Goal: Transaction & Acquisition: Purchase product/service

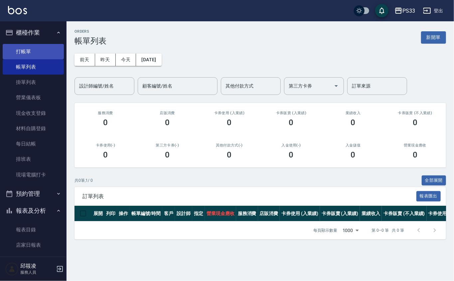
click at [28, 50] on link "打帳單" at bounding box center [33, 51] width 61 height 15
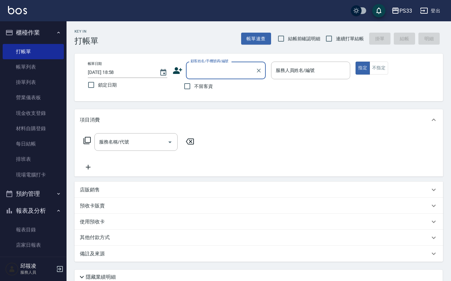
click at [205, 68] on input "顧客姓名/手機號碼/編號" at bounding box center [221, 70] width 64 height 12
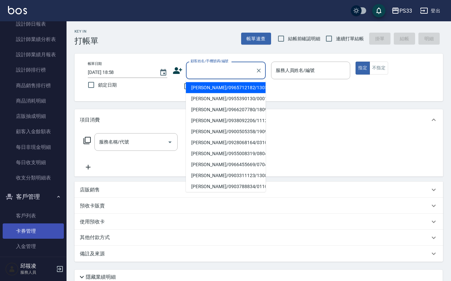
scroll to position [338, 0]
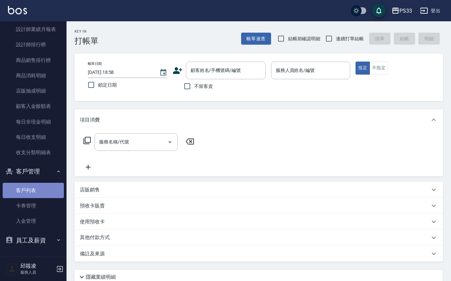
click at [53, 189] on link "客戶列表" at bounding box center [33, 189] width 61 height 15
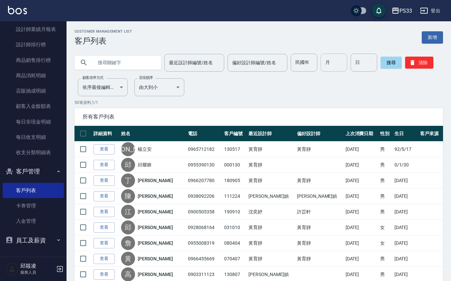
click at [326, 61] on input "月" at bounding box center [333, 63] width 27 height 18
type input "3"
type input "21"
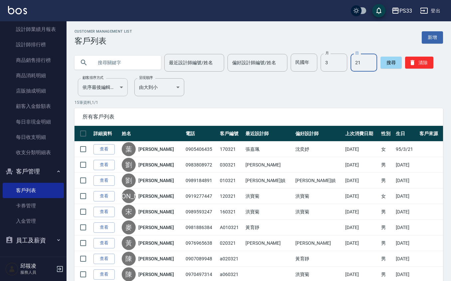
click at [115, 88] on body "PS33 登出 櫃檯作業 打帳單 帳單列表 掛單列表 營業儀表板 現金收支登錄 材料自購登錄 每日結帳 排班表 現場電腦打卡 預約管理 預約管理 單日預約紀錄…" at bounding box center [225, 203] width 451 height 407
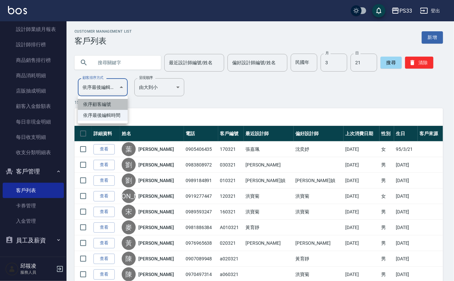
click at [103, 100] on li "依序顧客編號" at bounding box center [103, 104] width 50 height 11
type input "NO"
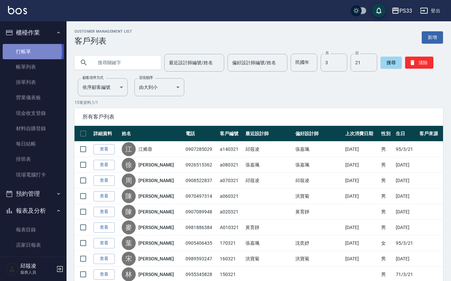
click at [18, 51] on link "打帳單" at bounding box center [33, 51] width 61 height 15
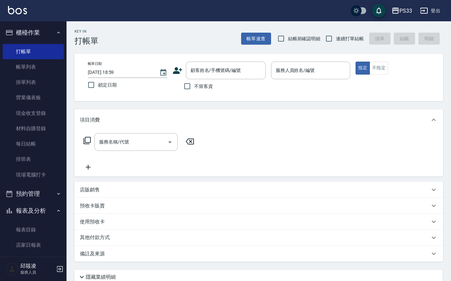
click at [178, 67] on icon at bounding box center [177, 70] width 10 height 10
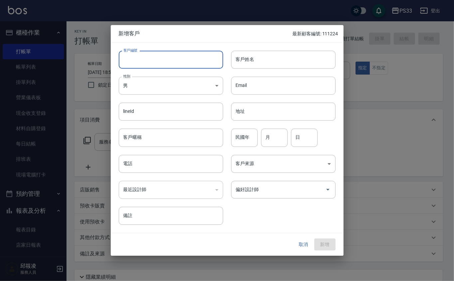
click at [175, 66] on input "客戶編號" at bounding box center [171, 60] width 104 height 18
type input "180321"
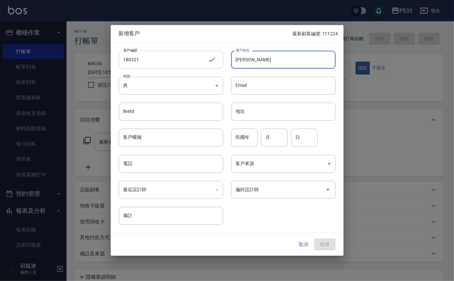
type input "[PERSON_NAME]"
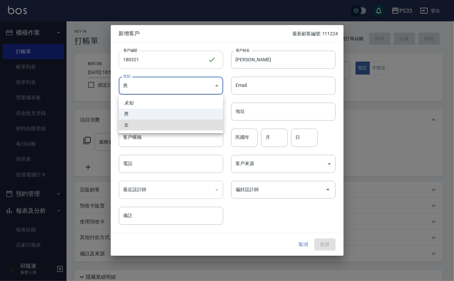
type input "[DEMOGRAPHIC_DATA]"
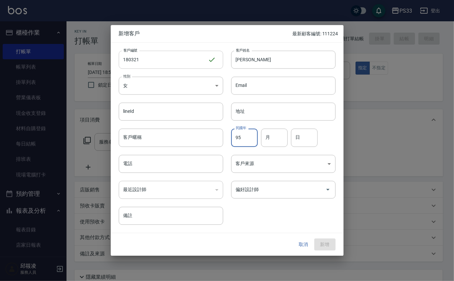
type input "95"
type input "03"
type input "21"
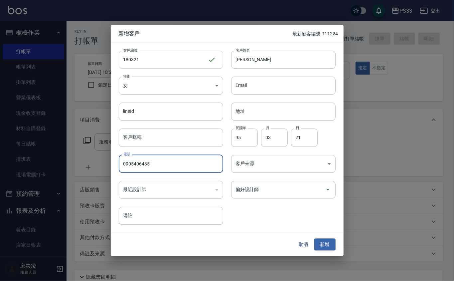
type input "0905406435"
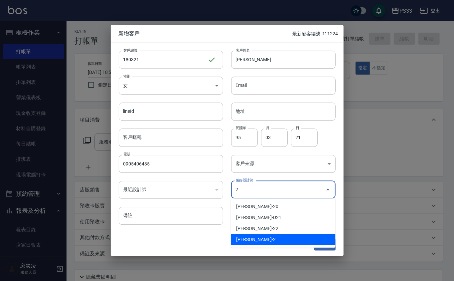
type input "沈奕妤"
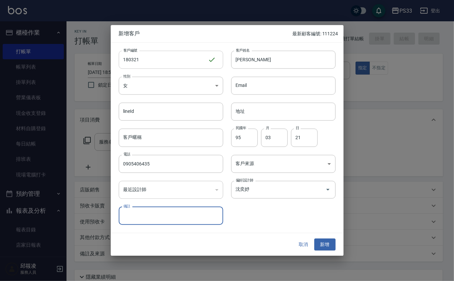
click at [314, 238] on button "新增" at bounding box center [324, 244] width 21 height 12
click at [325, 253] on div "取消 新增" at bounding box center [227, 244] width 233 height 23
click at [324, 243] on button "新增" at bounding box center [324, 244] width 21 height 12
click at [304, 242] on button "取消" at bounding box center [303, 244] width 21 height 12
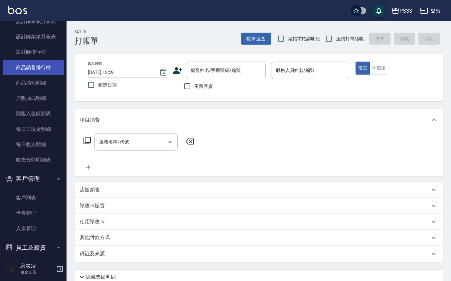
scroll to position [338, 0]
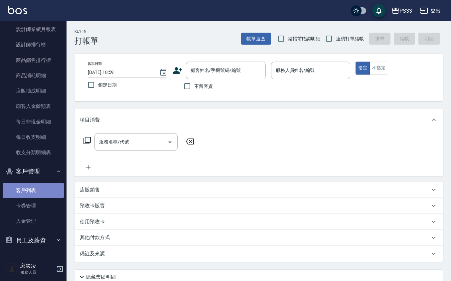
click at [35, 193] on link "客戶列表" at bounding box center [33, 189] width 61 height 15
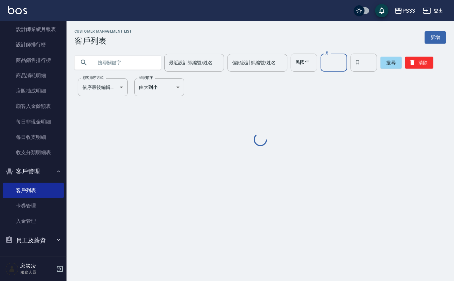
click at [330, 63] on input "月" at bounding box center [333, 63] width 27 height 18
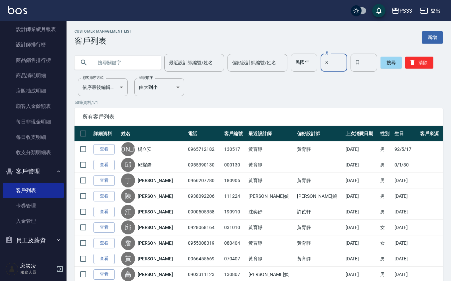
type input "3"
type input "21"
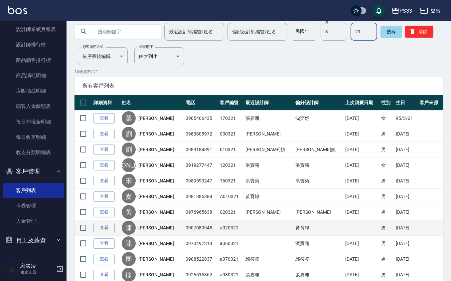
scroll to position [44, 0]
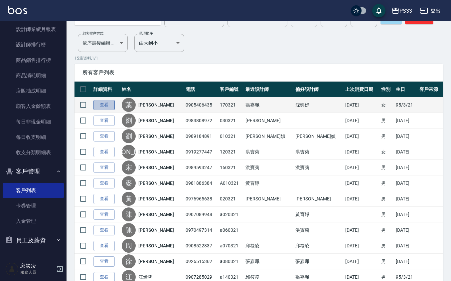
click at [104, 103] on link "查看" at bounding box center [103, 105] width 21 height 10
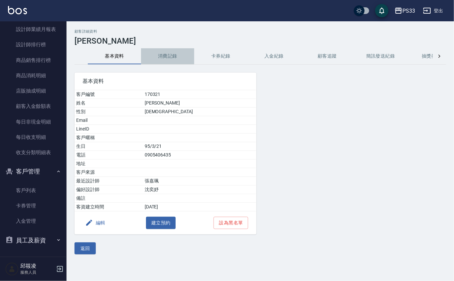
click at [162, 60] on button "消費記錄" at bounding box center [167, 56] width 53 height 16
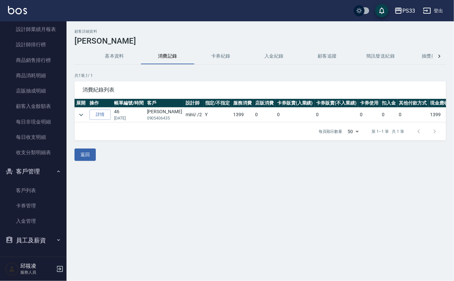
drag, startPoint x: 153, startPoint y: 122, endPoint x: 140, endPoint y: 119, distance: 13.2
click at [140, 119] on tbody "詳情 46 [DATE] [PERSON_NAME] 0905406435 mini / /2 Y 1399 0 0 0 0 0 0 1399" at bounding box center [270, 114] width 392 height 15
click at [140, 119] on p "[DATE]" at bounding box center [129, 118] width 30 height 6
click at [122, 55] on button "基本資料" at bounding box center [114, 56] width 53 height 16
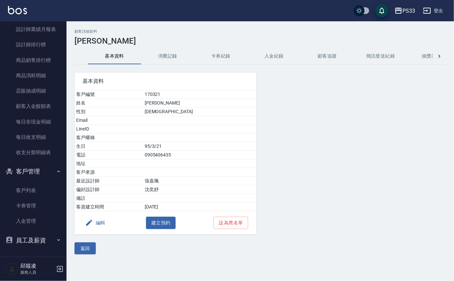
click at [170, 58] on button "消費記錄" at bounding box center [167, 56] width 53 height 16
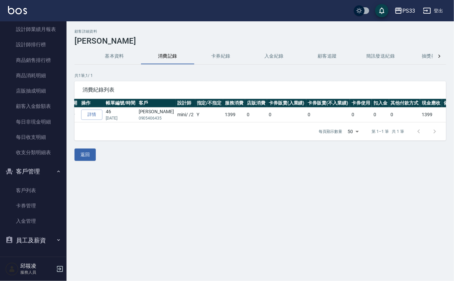
scroll to position [0, 1]
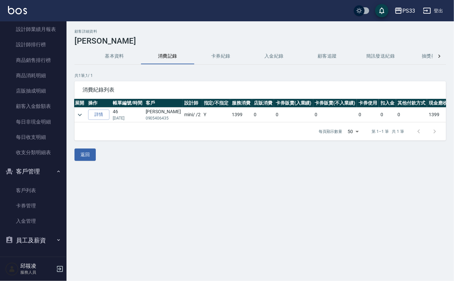
click at [72, 113] on div "顧客詳細資料 [PERSON_NAME] 基本資料 消費記錄 卡券紀錄 入金紀錄 顧客追蹤 簡訊發送紀錄 抽獎券紀錄 共 1 筆, 1 / 1 消費紀錄列表 …" at bounding box center [259, 94] width 387 height 131
click at [81, 113] on icon "expand row" at bounding box center [80, 115] width 8 height 8
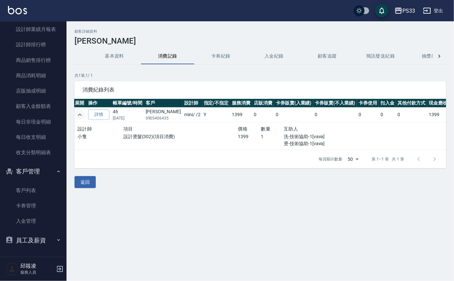
scroll to position [0, 0]
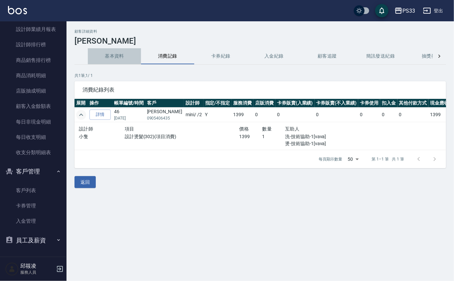
click at [132, 54] on button "基本資料" at bounding box center [114, 56] width 53 height 16
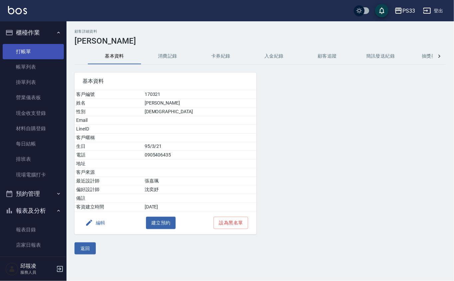
click at [31, 48] on link "打帳單" at bounding box center [33, 51] width 61 height 15
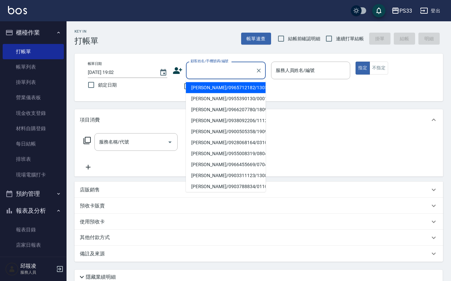
click at [220, 73] on input "顧客姓名/手機號碼/編號" at bounding box center [221, 70] width 64 height 12
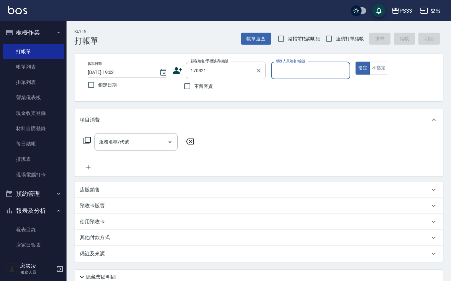
type input "[PERSON_NAME]/0905406435/170321"
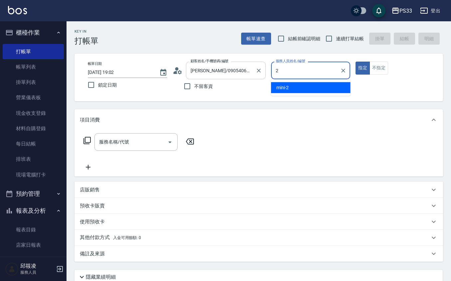
type input "mini-2"
type button "true"
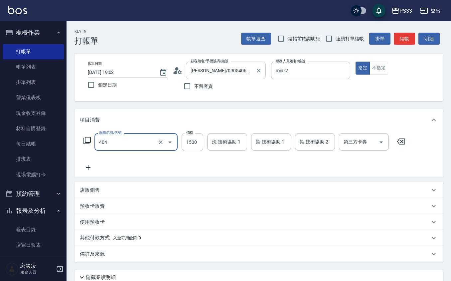
type input "設計染髮(404)"
type input "1399"
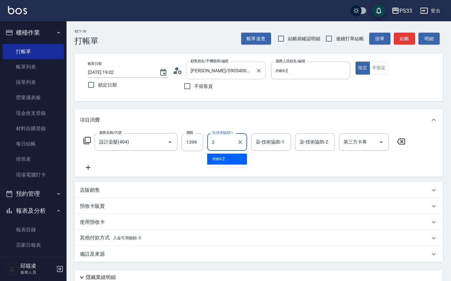
type input "mini-2"
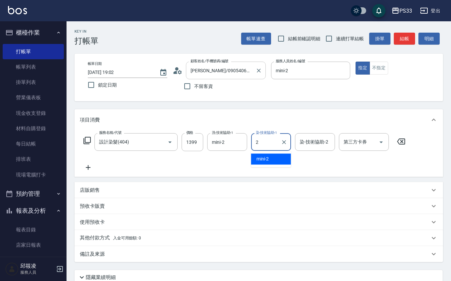
type input "mini-2"
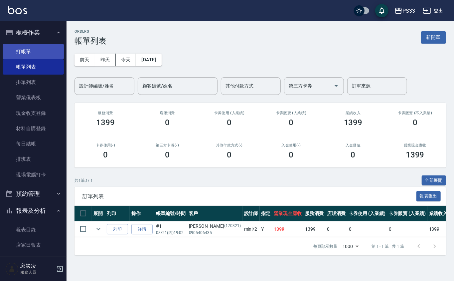
click at [32, 49] on link "打帳單" at bounding box center [33, 51] width 61 height 15
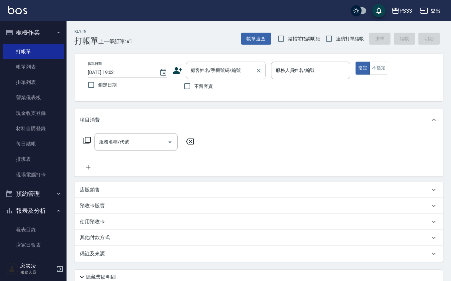
drag, startPoint x: 342, startPoint y: 35, endPoint x: 265, endPoint y: 62, distance: 81.4
click at [341, 35] on label "連續打單結帳" at bounding box center [343, 39] width 42 height 14
click at [336, 35] on input "連續打單結帳" at bounding box center [329, 39] width 14 height 14
checkbox input "true"
click at [218, 60] on div "帳單日期 [DATE] 19:02 鎖定日期 顧客姓名/手機號碼/編號 顧客姓名/手機號碼/編號 不留客資 服務人員姓名/編號 服務人員姓名/編號 指定 不指定" at bounding box center [258, 78] width 368 height 48
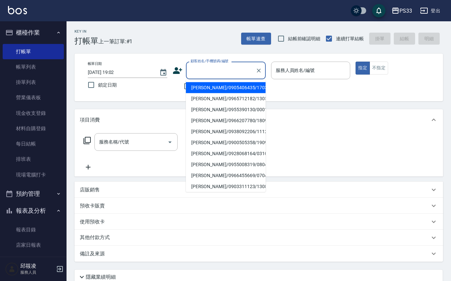
click at [214, 67] on input "顧客姓名/手機號碼/編號" at bounding box center [221, 70] width 64 height 12
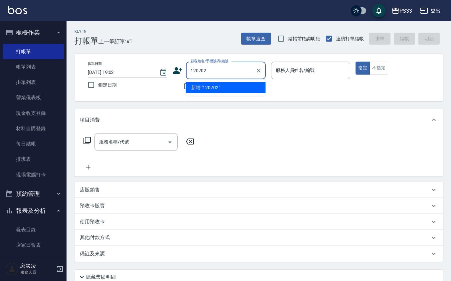
type input "120702"
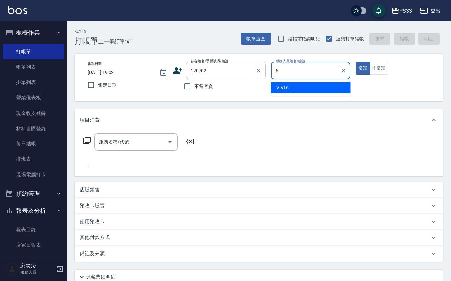
type input "VIVI-6"
type button "true"
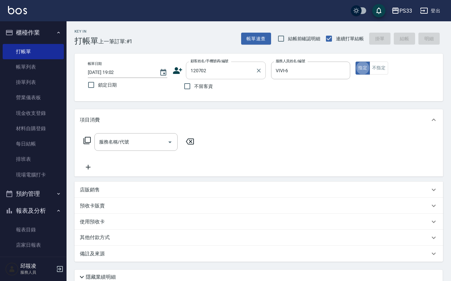
type input "[PERSON_NAME]/0967220562/120702"
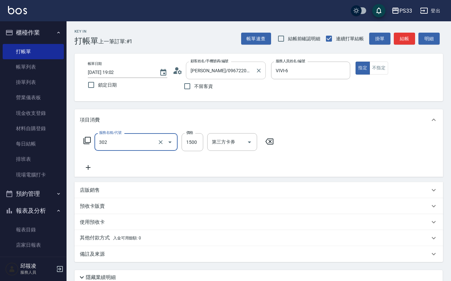
type input "設計燙髮(302)"
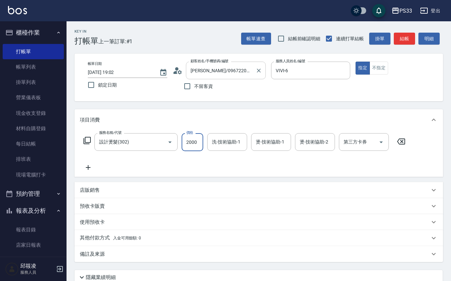
type input "2000"
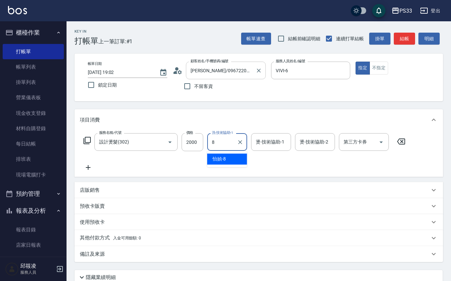
type input "怡媜-8"
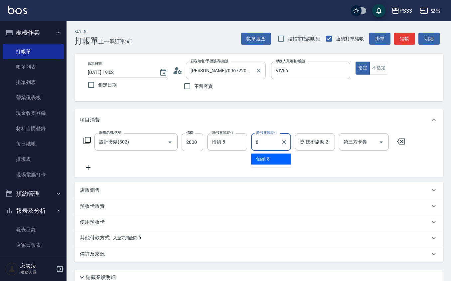
type input "怡媜-8"
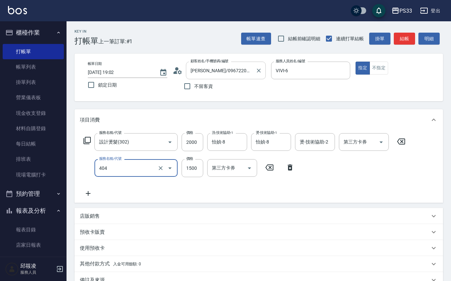
type input "設計染髮(404)"
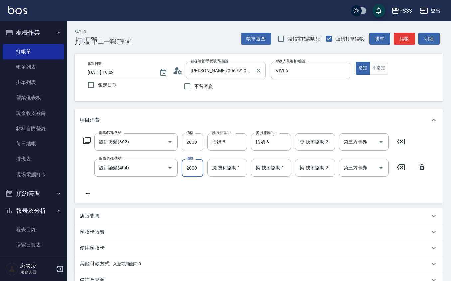
type input "2000"
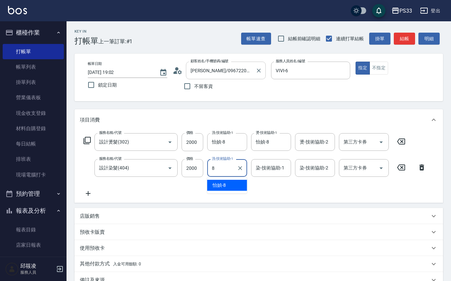
type input "怡媜-8"
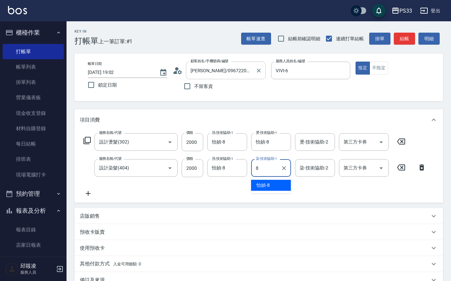
type input "怡媜-8"
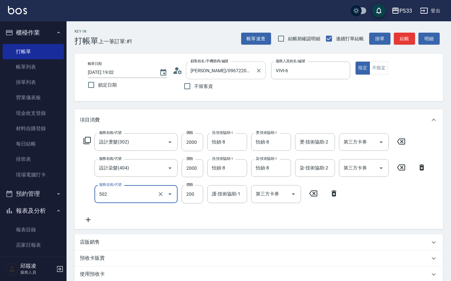
type input "自備護髮(502)"
type input "1000"
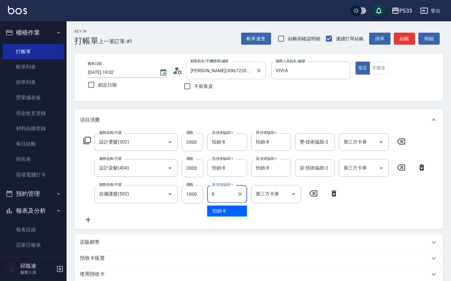
type input "怡媜-8"
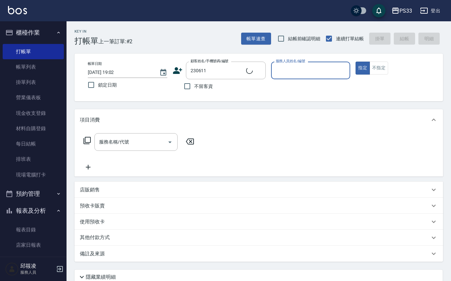
type input "[PERSON_NAME]/0926892510/230611"
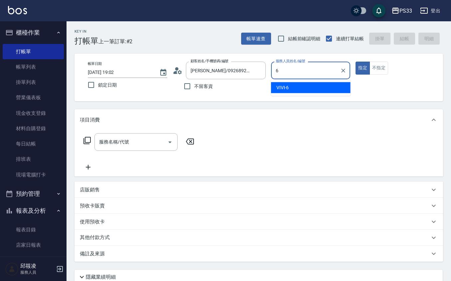
type input "VIVI-6"
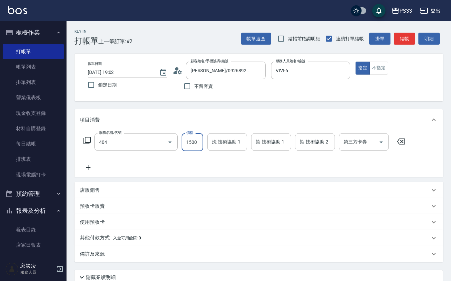
type input "設計染髮(404)"
type input "1000"
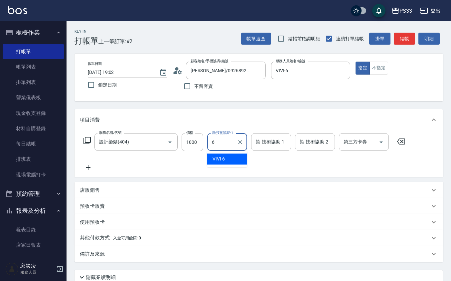
type input "VIVI-6"
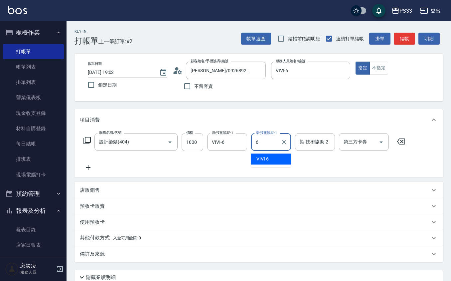
type input "VIVI-6"
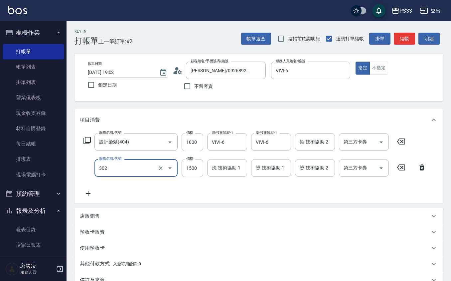
type input "設計燙髮(302)"
type input "2000"
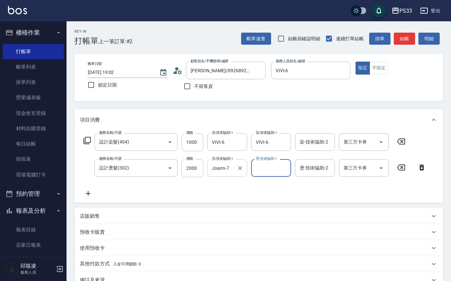
click at [232, 173] on div "[PERSON_NAME]-7 洗-技術協助-1" at bounding box center [227, 168] width 40 height 18
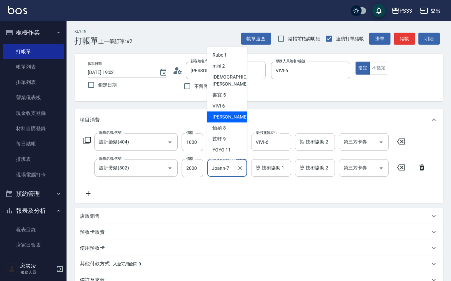
click at [232, 171] on input "Joann-7" at bounding box center [222, 168] width 24 height 12
click at [232, 170] on input "Joann-7" at bounding box center [222, 168] width 24 height 12
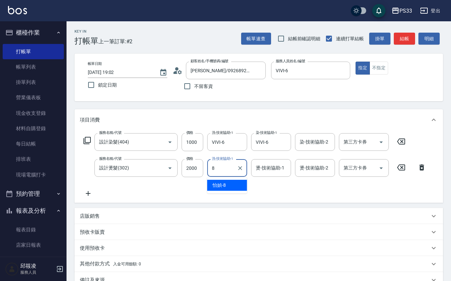
type input "怡媜-8"
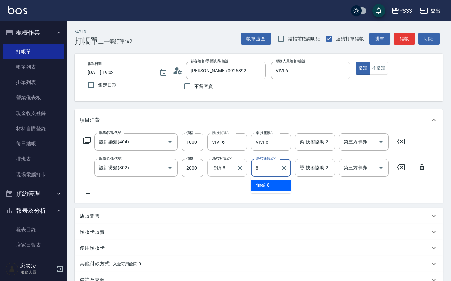
type input "怡媜-8"
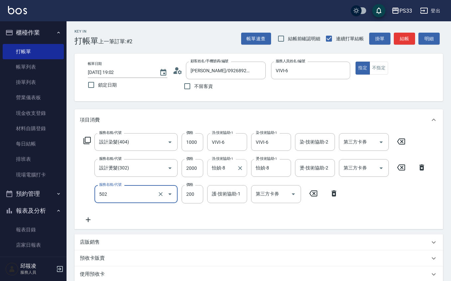
type input "自備護髮(502)"
type input "1500"
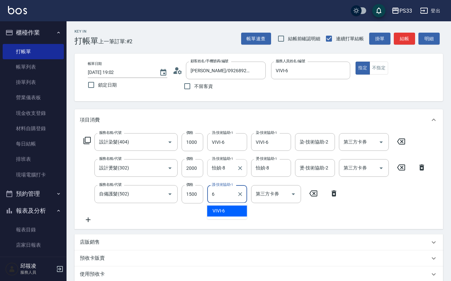
type input "VIVI-6"
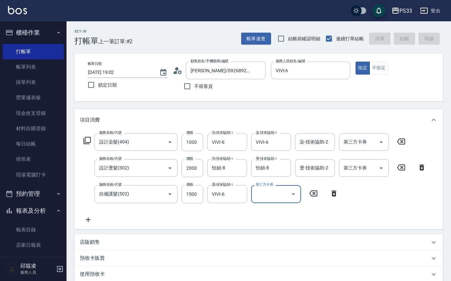
type input "[DATE] 19:04"
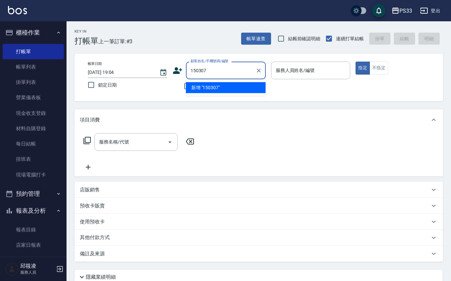
type input "150307"
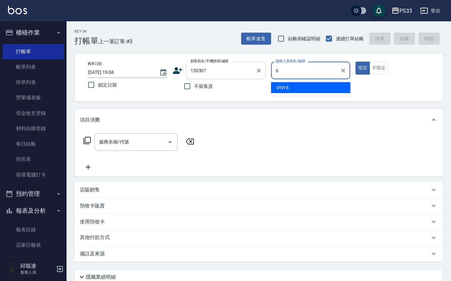
type input "VIVI-6"
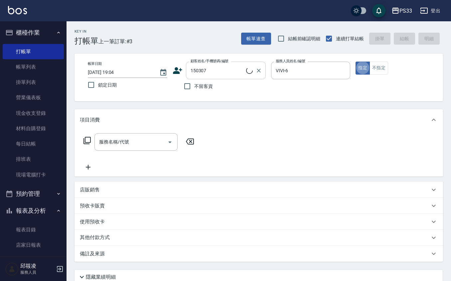
type input "[PERSON_NAME]/0919732651/150307"
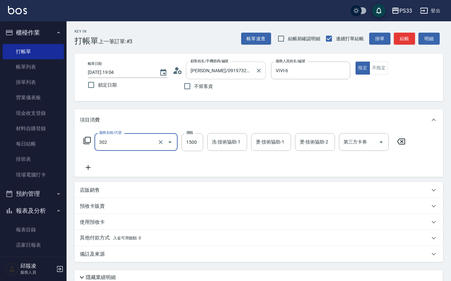
type input "設計燙髮(302)"
type input "1799"
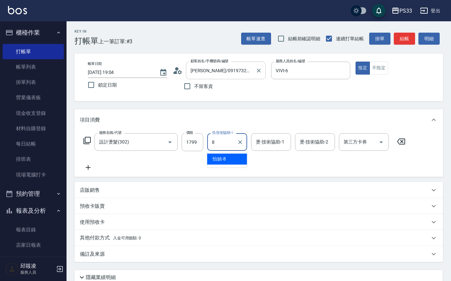
type input "怡媜-8"
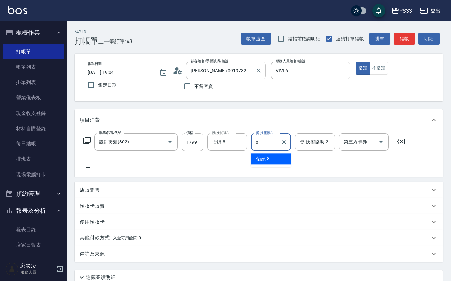
type input "怡媜-8"
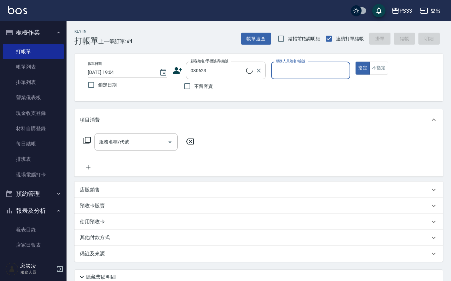
type input "[PERSON_NAME]/0912553512/030623"
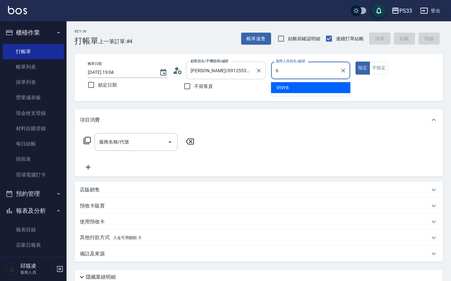
type input "VIVI-6"
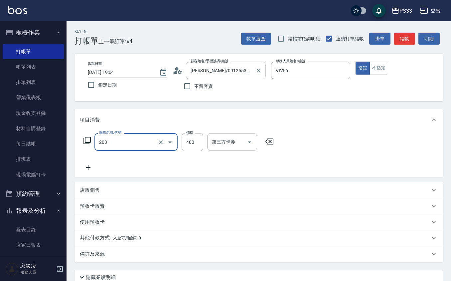
type input "指定單剪(203)"
type input "200"
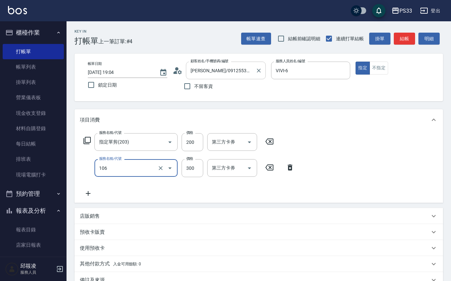
type input "洗髮(106)"
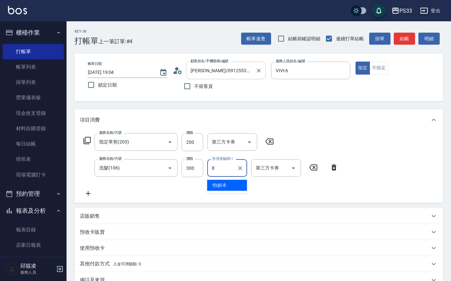
type input "怡媜-8"
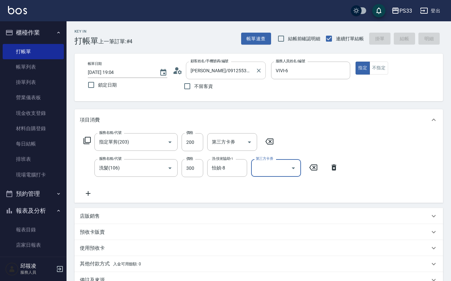
type input "[DATE] 19:05"
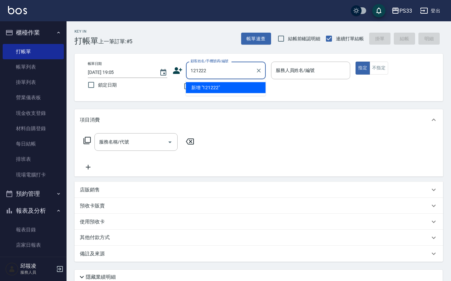
type input "121222"
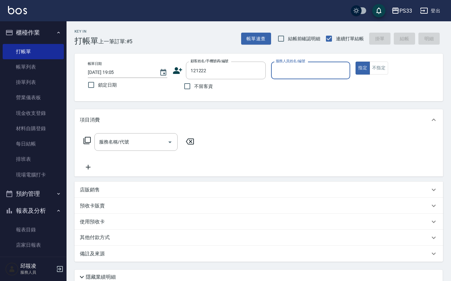
type input "6"
type input "[PERSON_NAME]/0966991222/121222"
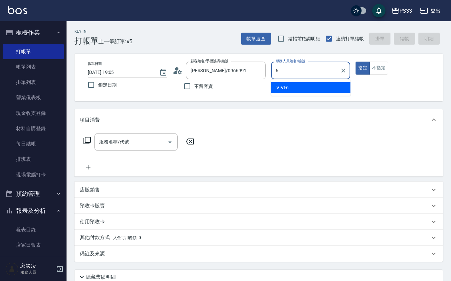
type input "VIVI-6"
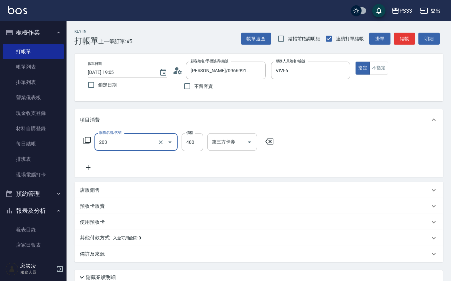
type input "指定單剪(203)"
type input "200"
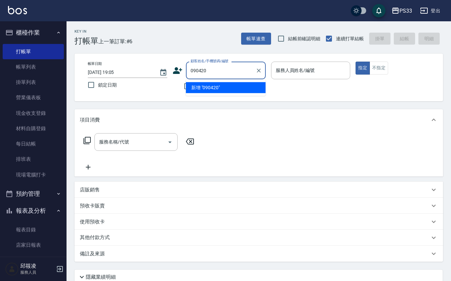
type input "090420"
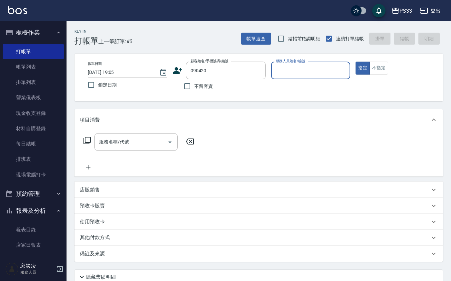
type input "6"
type input "[PERSON_NAME]呈/0928835723/090420"
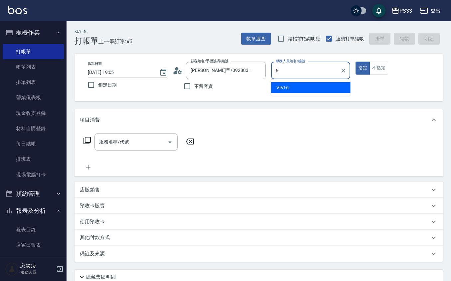
type input "VIVI-6"
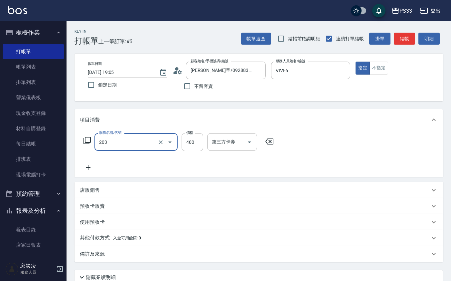
type input "指定單剪(203)"
type input "200"
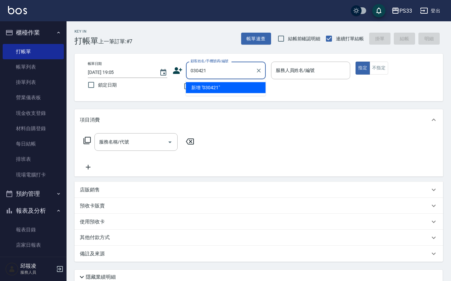
type input "030421"
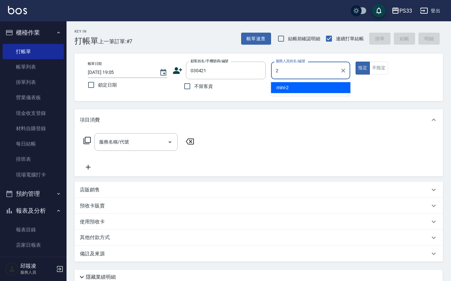
type input "mini-2"
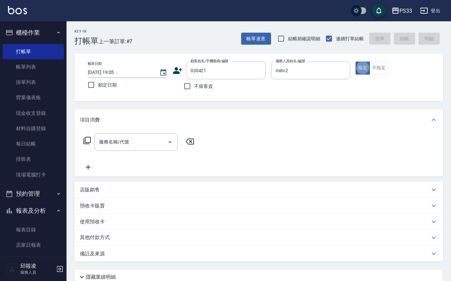
type input "[PERSON_NAME]/0927153825/030421"
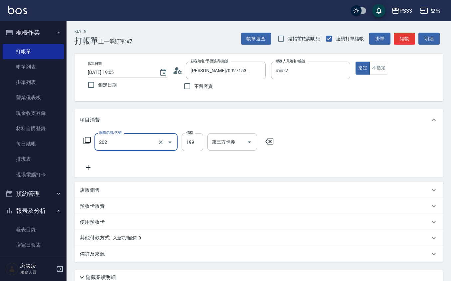
type input "不指定單剪(202)"
drag, startPoint x: 382, startPoint y: 67, endPoint x: 336, endPoint y: 99, distance: 55.1
click at [379, 70] on button "不指定" at bounding box center [378, 67] width 19 height 13
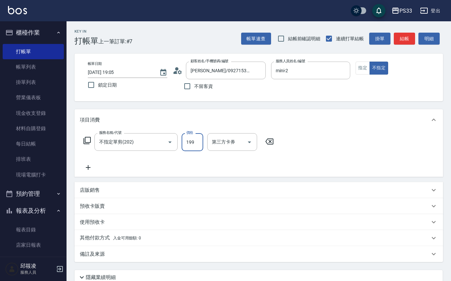
click at [185, 135] on input "199" at bounding box center [192, 142] width 22 height 18
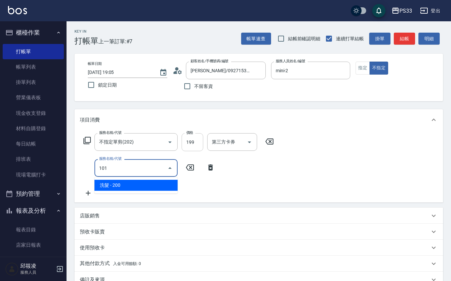
type input "洗髮(101)"
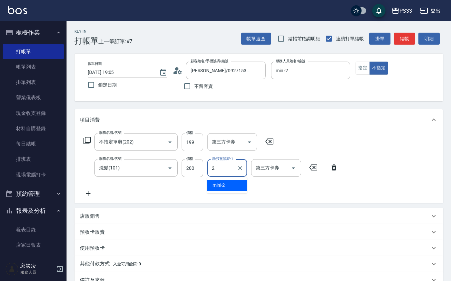
type input "mini-2"
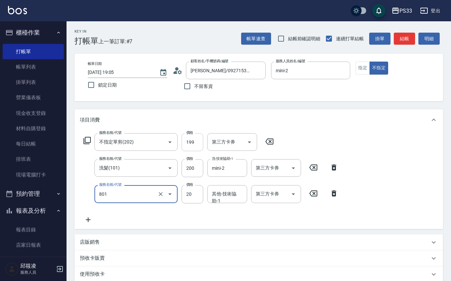
type input "潤絲(801)"
type input "10"
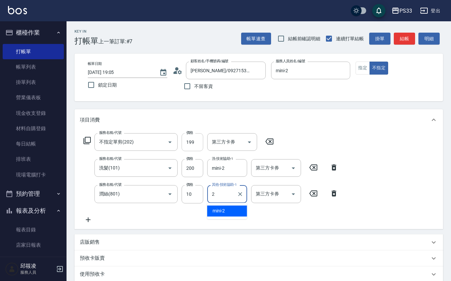
type input "mini-2"
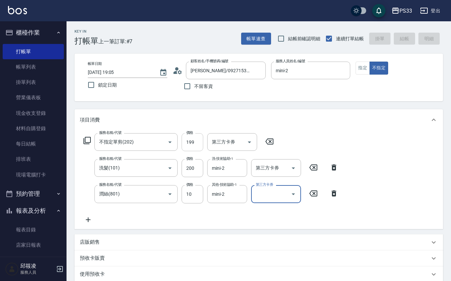
type input "[DATE] 19:06"
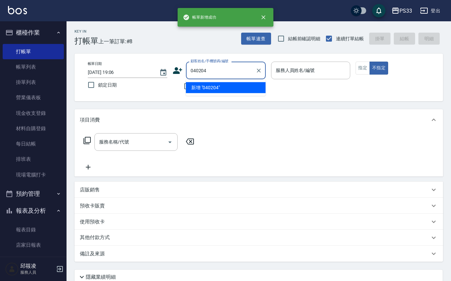
type input "040204"
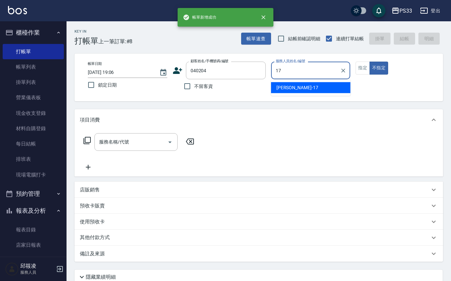
type input "[PERSON_NAME]-17"
type button "false"
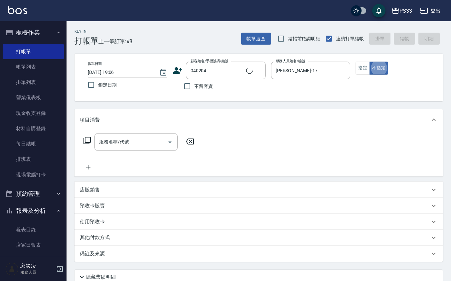
type input "[PERSON_NAME]/0909969028/040204"
click at [364, 63] on div "帳單日期 [DATE] 19:06 鎖定日期 顧客姓名/手機號碼/編號 [PERSON_NAME]/0909969028/040204 顧客姓名/手機號碼/編…" at bounding box center [258, 78] width 368 height 48
click at [359, 74] on button "指定" at bounding box center [362, 67] width 14 height 13
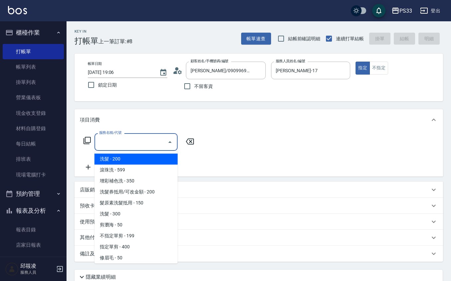
click at [136, 141] on input "服務名稱/代號" at bounding box center [130, 142] width 67 height 12
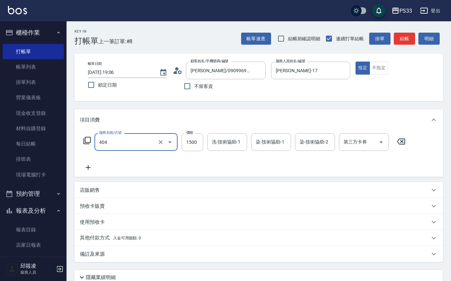
type input "設計染髮(404)"
type input "2099"
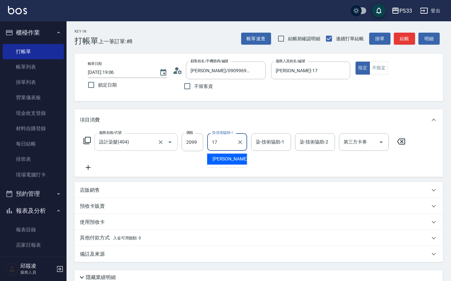
type input "[PERSON_NAME]-17"
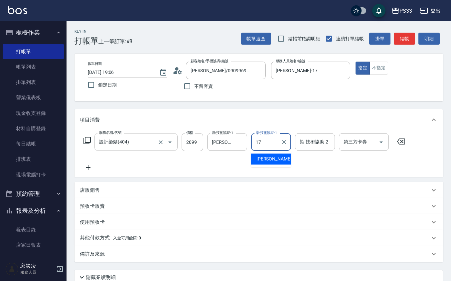
type input "[PERSON_NAME]-17"
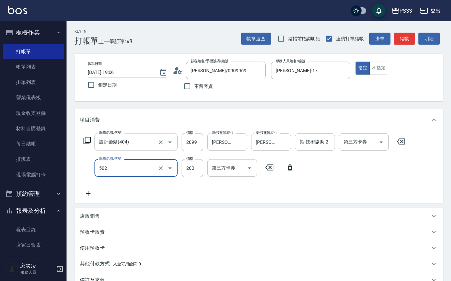
type input "自備護髮(502)"
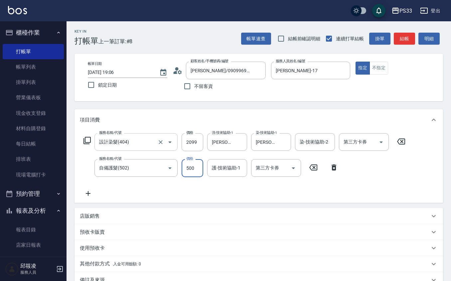
type input "500"
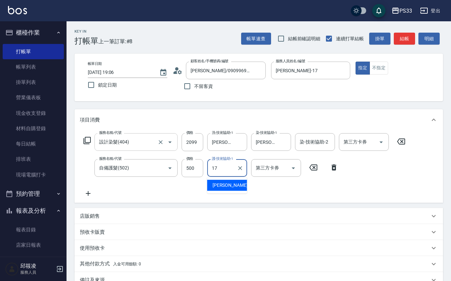
type input "[PERSON_NAME]-17"
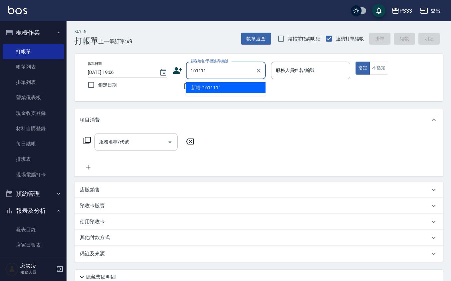
type input "161111"
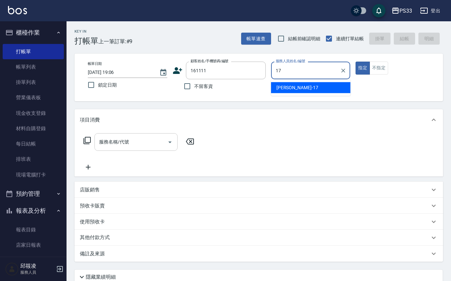
type input "[PERSON_NAME]-17"
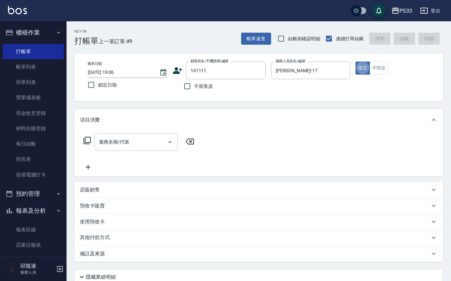
type input "[PERSON_NAME]/0932226551/161111"
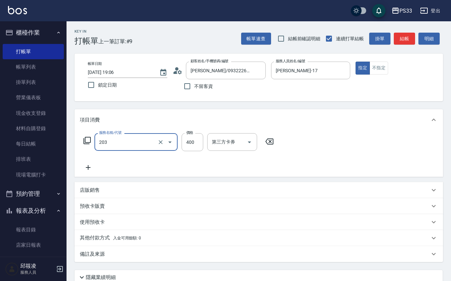
type input "指定單剪(203)"
type input "200"
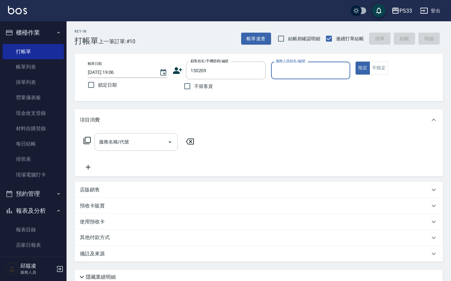
type input "[PERSON_NAME]/0976602010/150209"
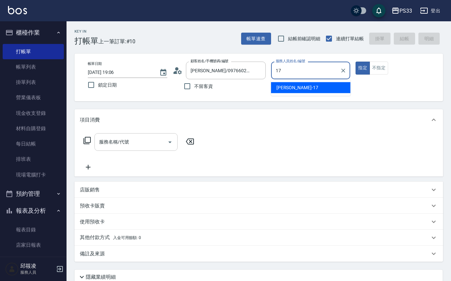
type input "[PERSON_NAME]-17"
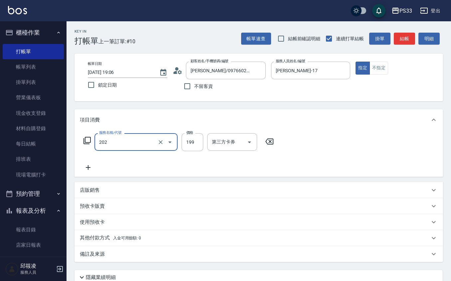
type input "不指定單剪(202)"
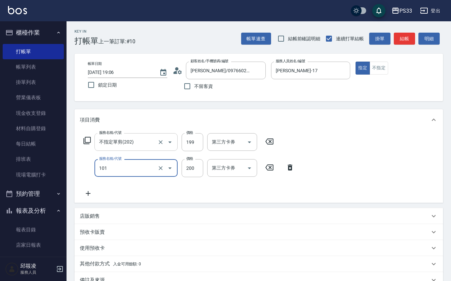
type input "洗髮(101)"
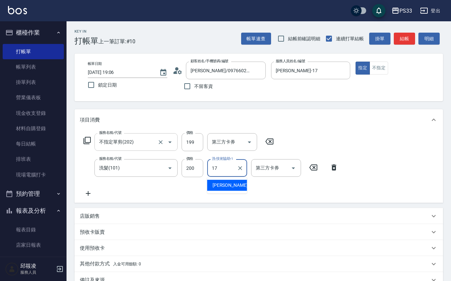
type input "[PERSON_NAME]-17"
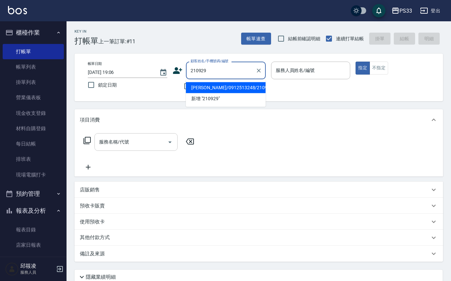
type input "[PERSON_NAME]/0912513248/210929"
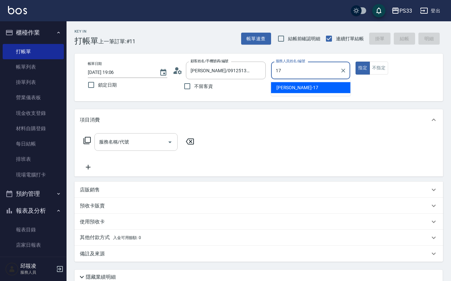
type input "[PERSON_NAME]-17"
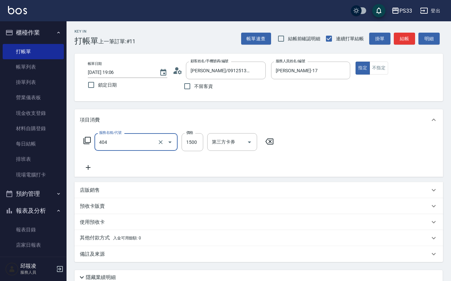
type input "設計染髮(404)"
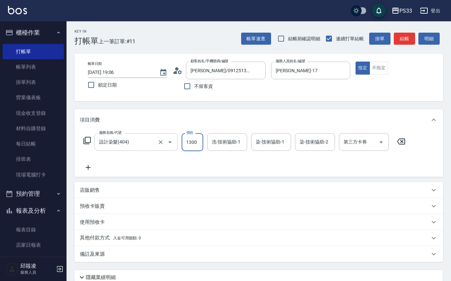
type input "1300"
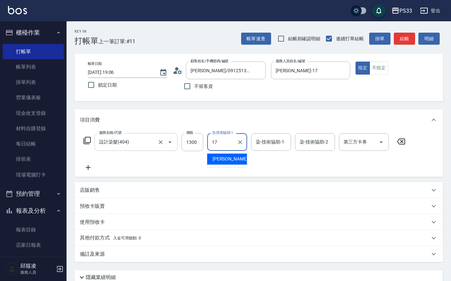
type input "[PERSON_NAME]-17"
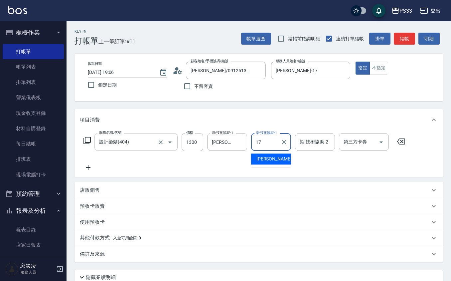
type input "[PERSON_NAME]-17"
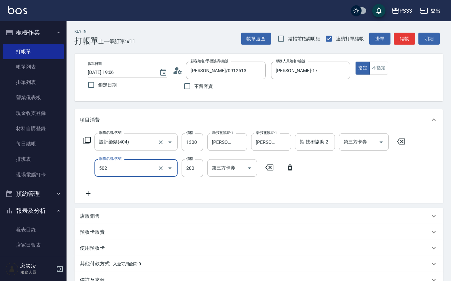
type input "自備護髮(502)"
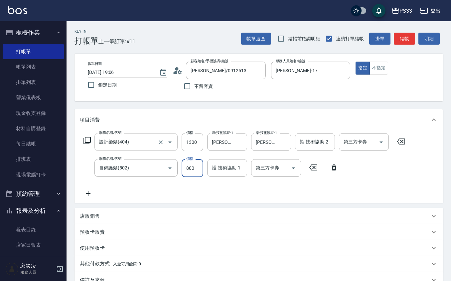
type input "800"
type input "0"
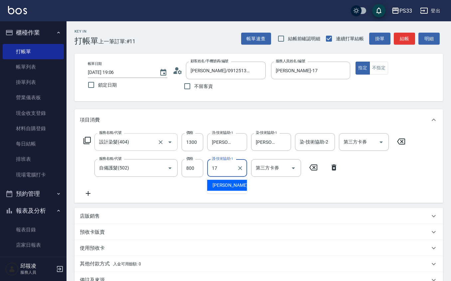
type input "[PERSON_NAME]-17"
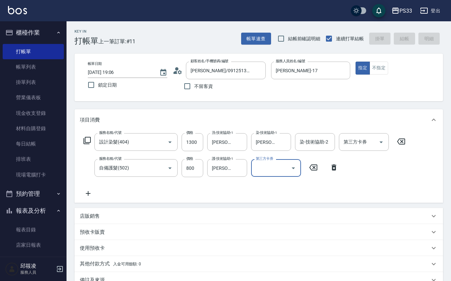
type input "[DATE] 19:07"
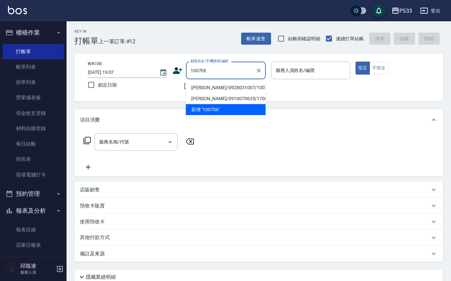
type input "[PERSON_NAME]/0928031007/100706"
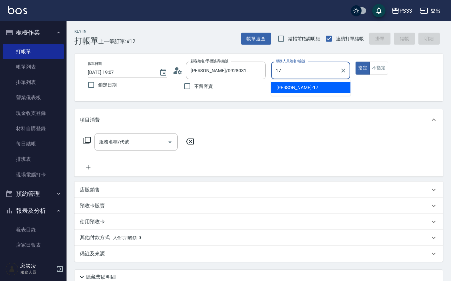
type input "[PERSON_NAME]-17"
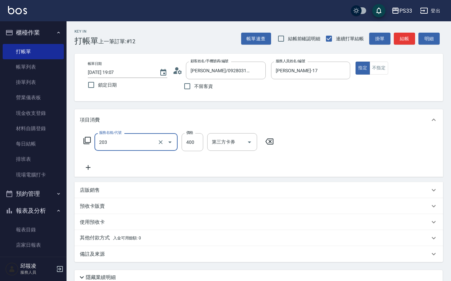
type input "指定單剪(203)"
type input "199"
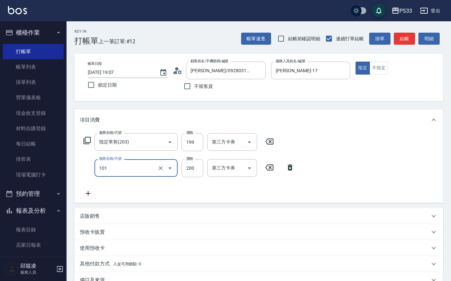
type input "洗髮(101)"
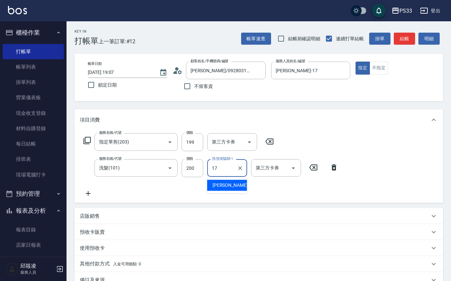
type input "[PERSON_NAME]-17"
